Goal: Information Seeking & Learning: Learn about a topic

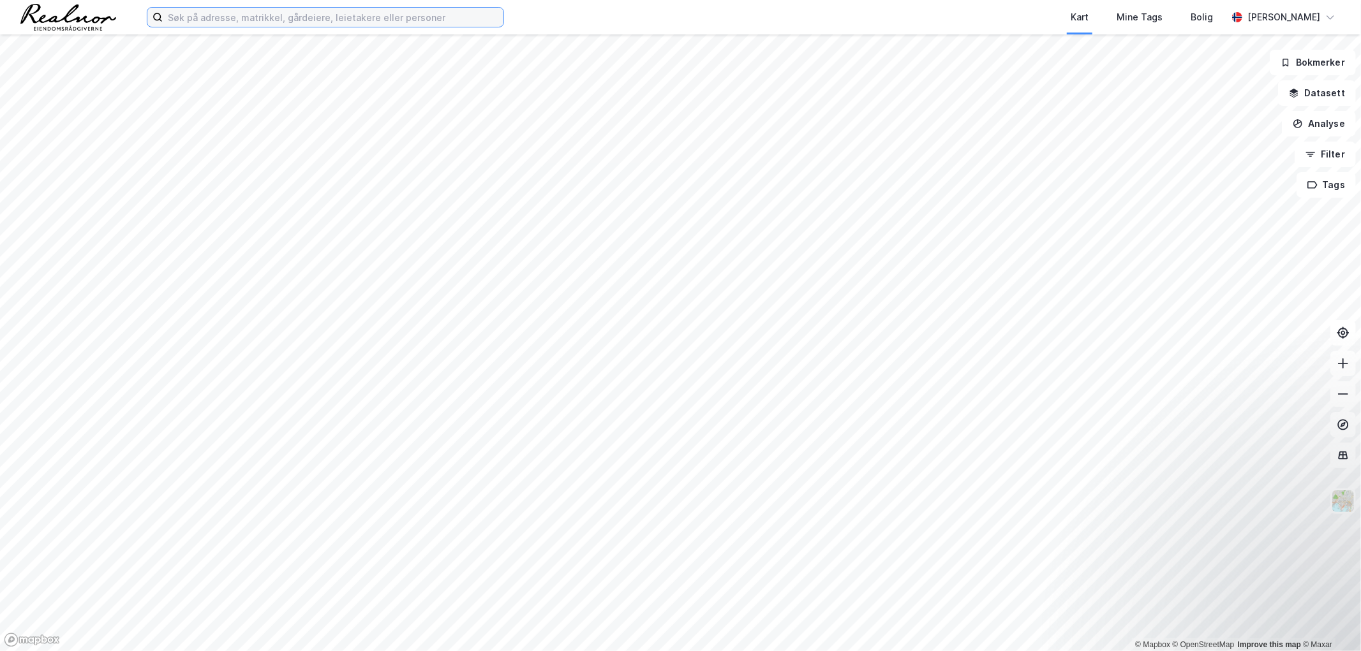
click at [294, 19] on input at bounding box center [333, 17] width 341 height 19
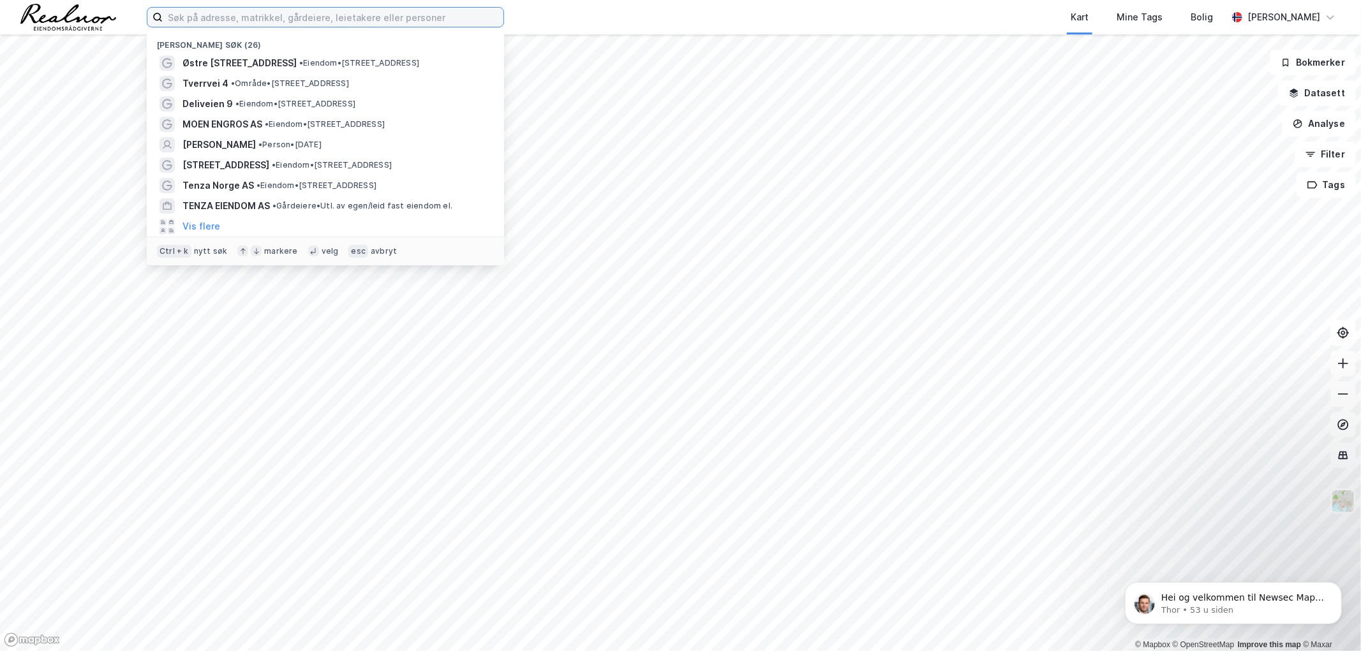
paste input "Borgenhaug 20"
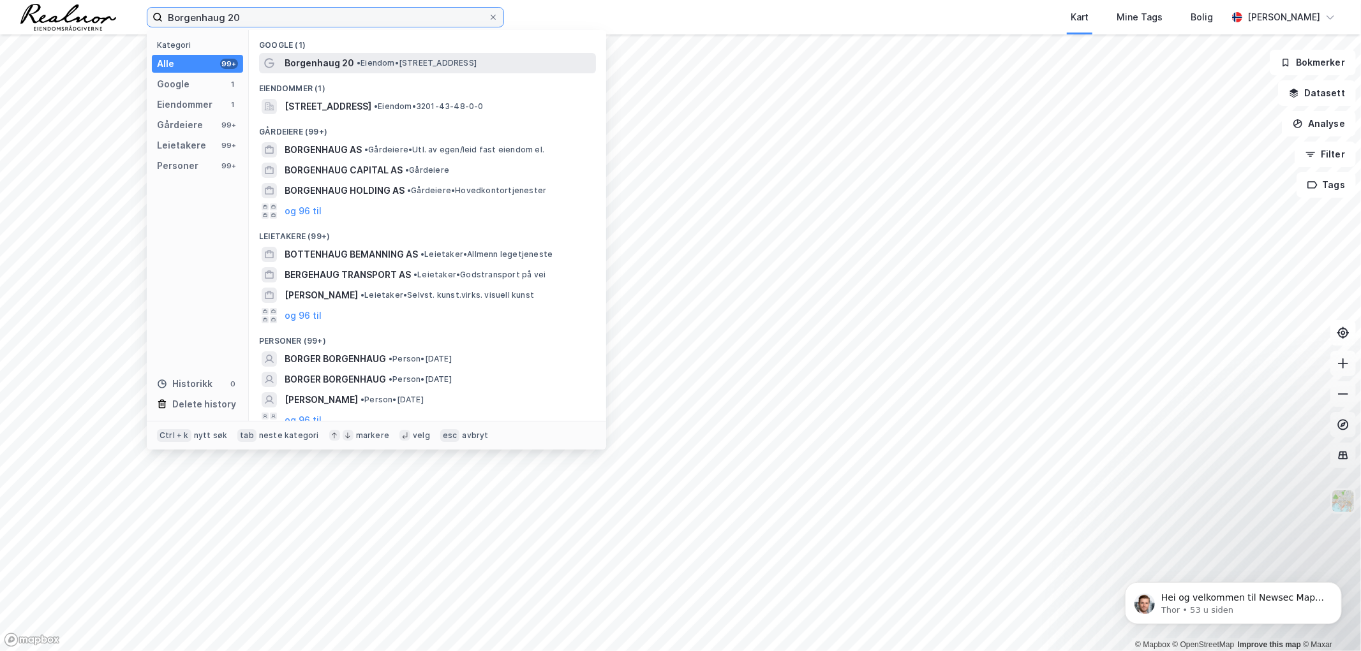
type input "Borgenhaug 20"
click at [404, 64] on span "• Eiendom • [STREET_ADDRESS]" at bounding box center [417, 63] width 120 height 10
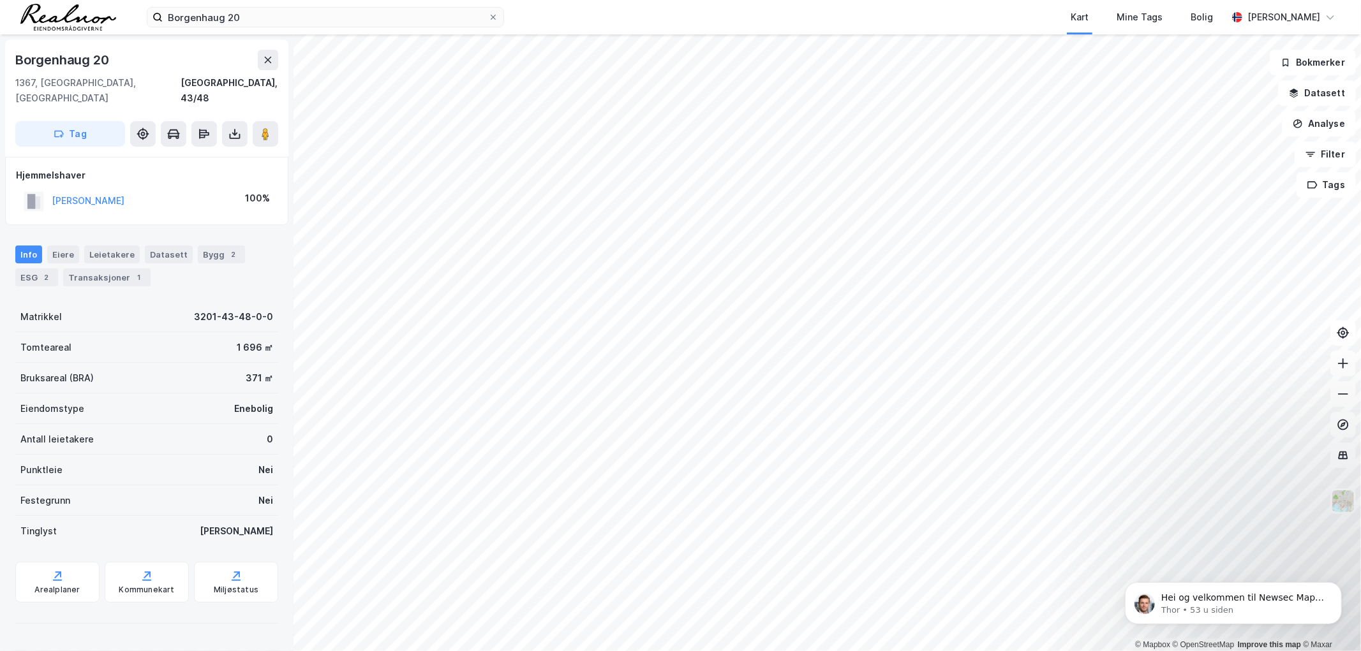
drag, startPoint x: 124, startPoint y: 256, endPoint x: 226, endPoint y: 281, distance: 105.2
click at [124, 269] on div "Transaksjoner 1" at bounding box center [106, 278] width 87 height 18
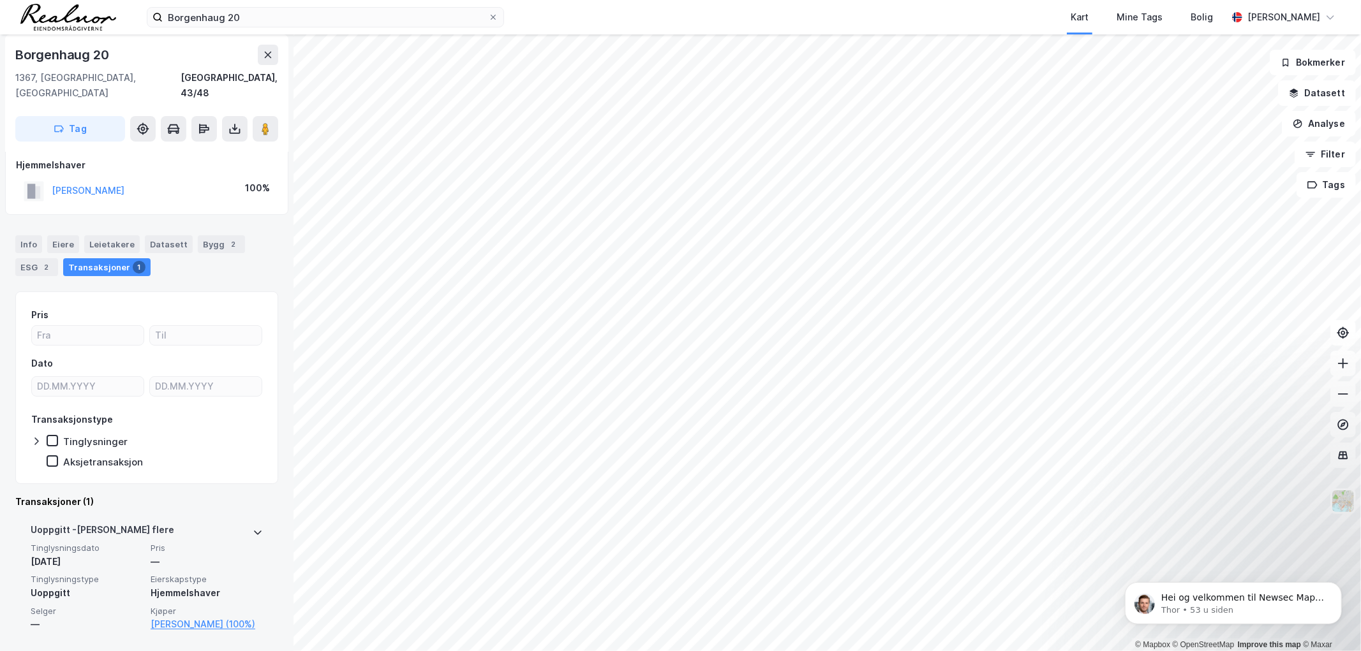
scroll to position [13, 0]
